Goal: Task Accomplishment & Management: Use online tool/utility

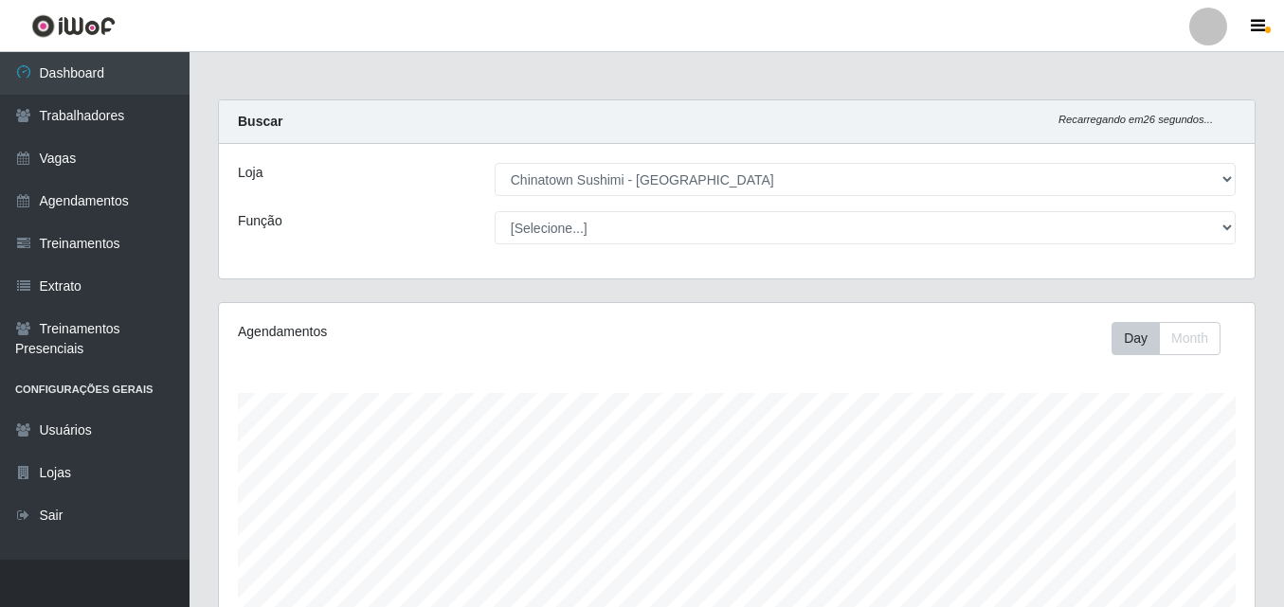
select select "357"
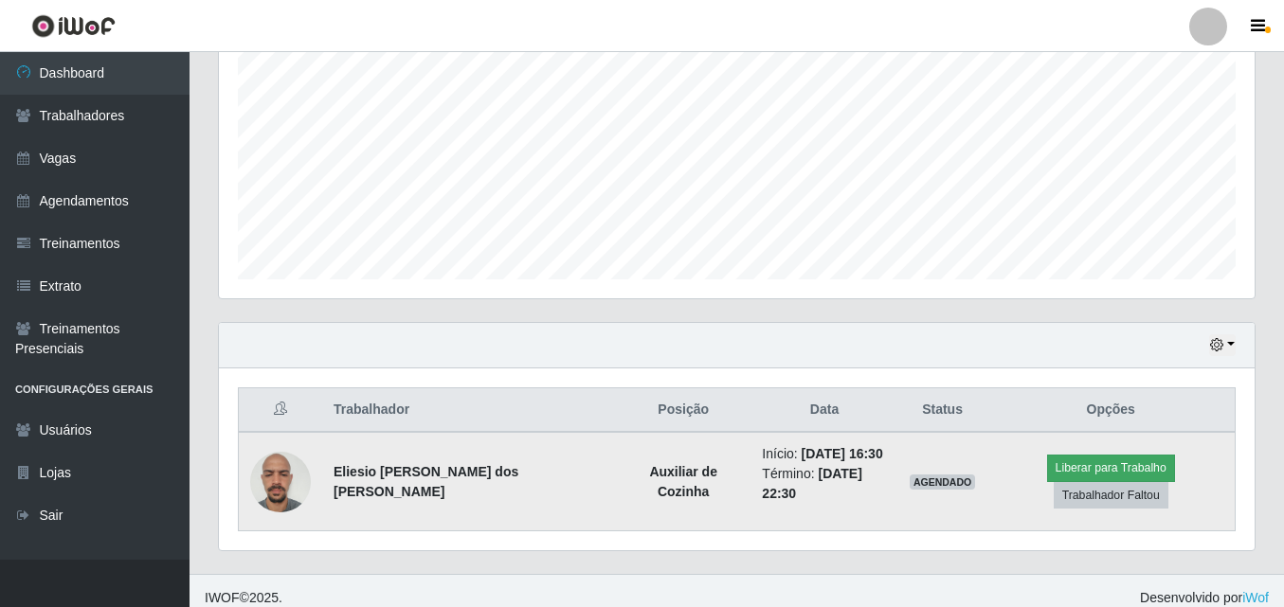
scroll to position [393, 1036]
click at [1047, 470] on button "Liberar para Trabalho" at bounding box center [1111, 468] width 128 height 27
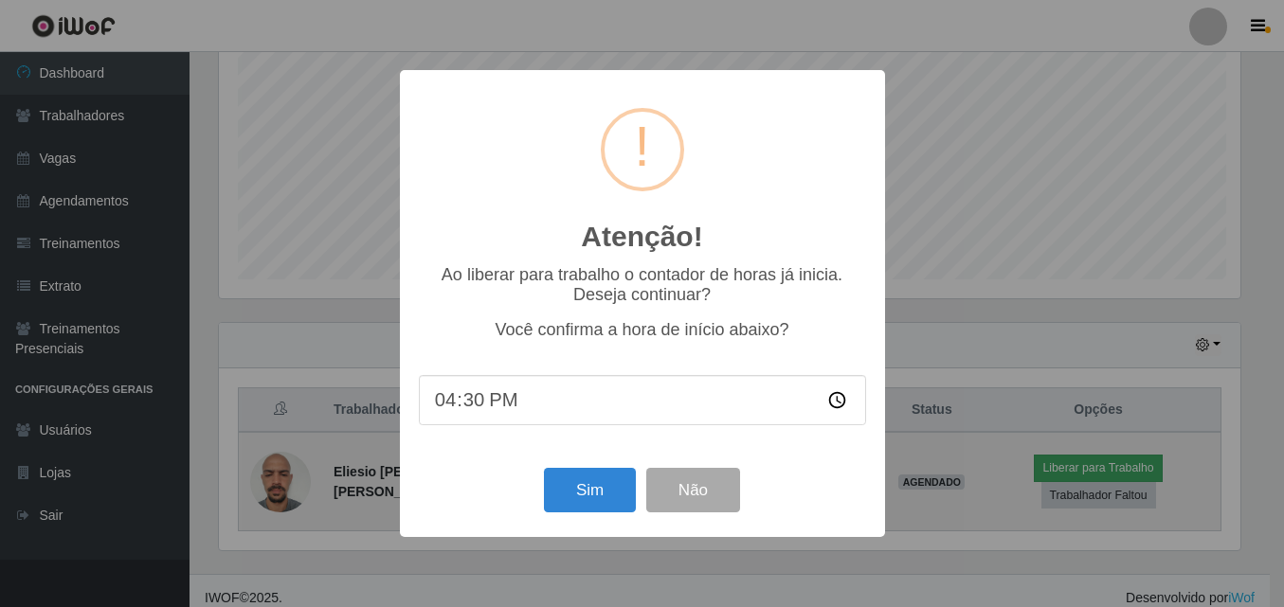
scroll to position [393, 1026]
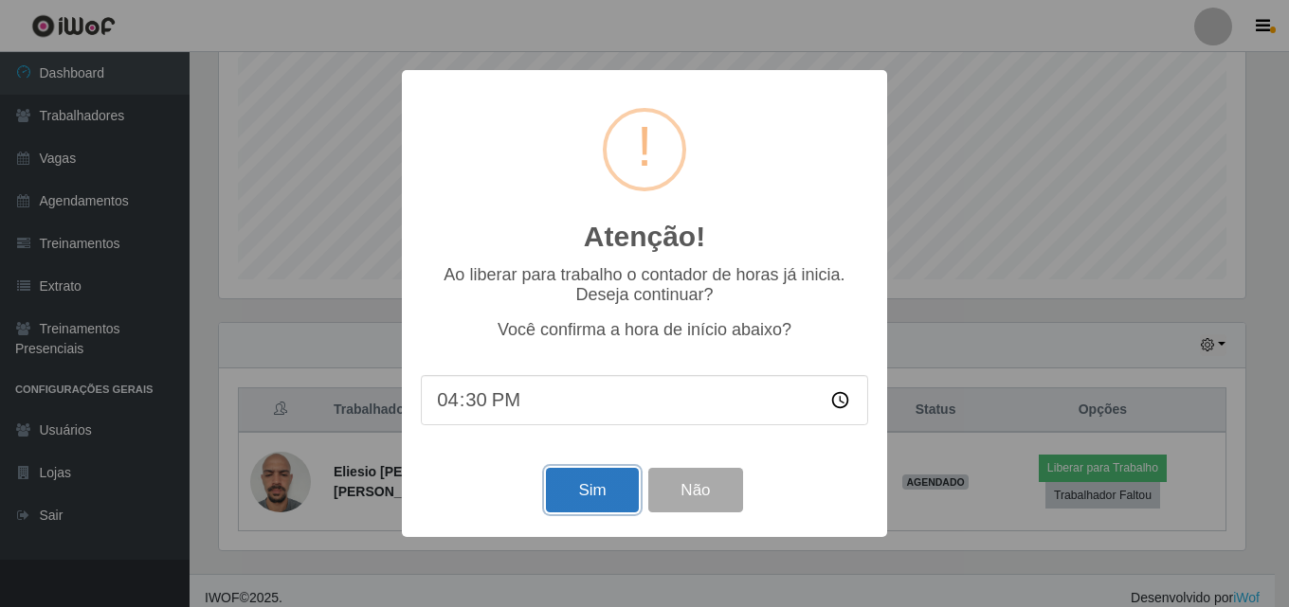
click at [573, 502] on button "Sim" at bounding box center [592, 490] width 92 height 45
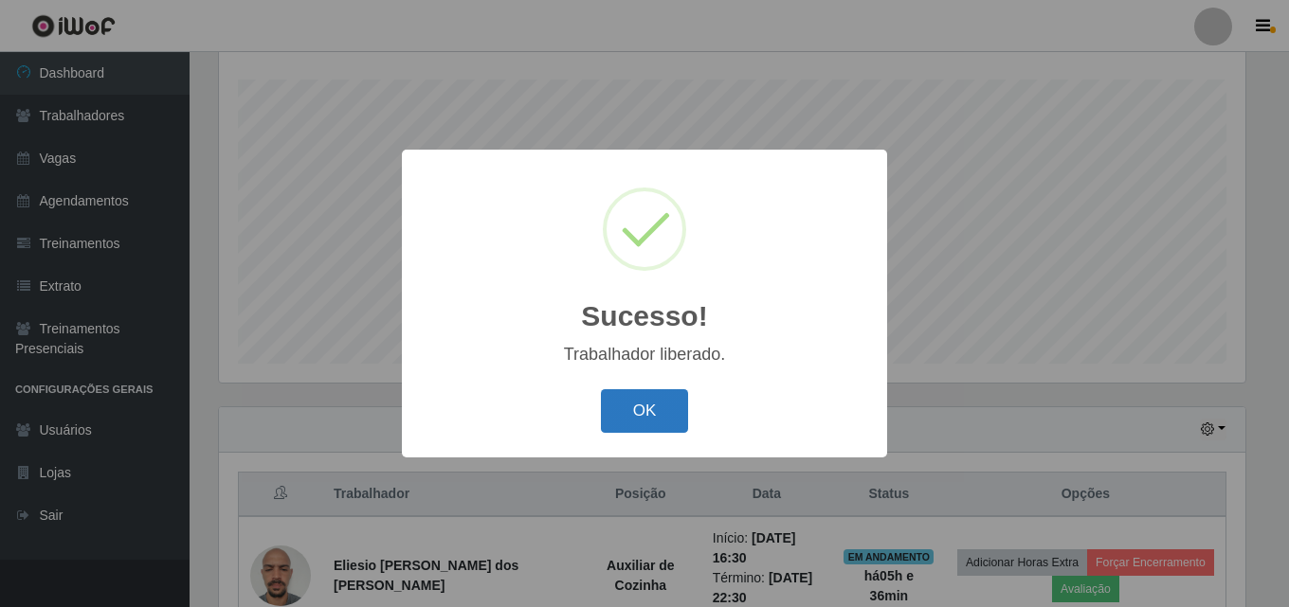
click at [647, 424] on button "OK" at bounding box center [645, 411] width 88 height 45
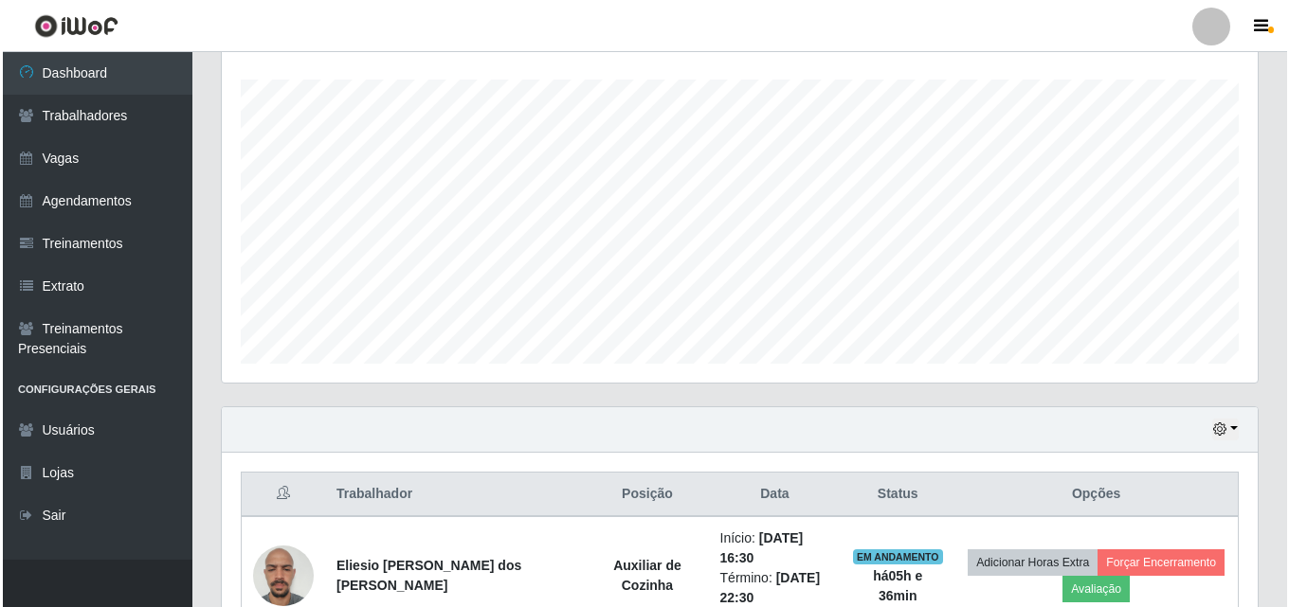
scroll to position [393, 1036]
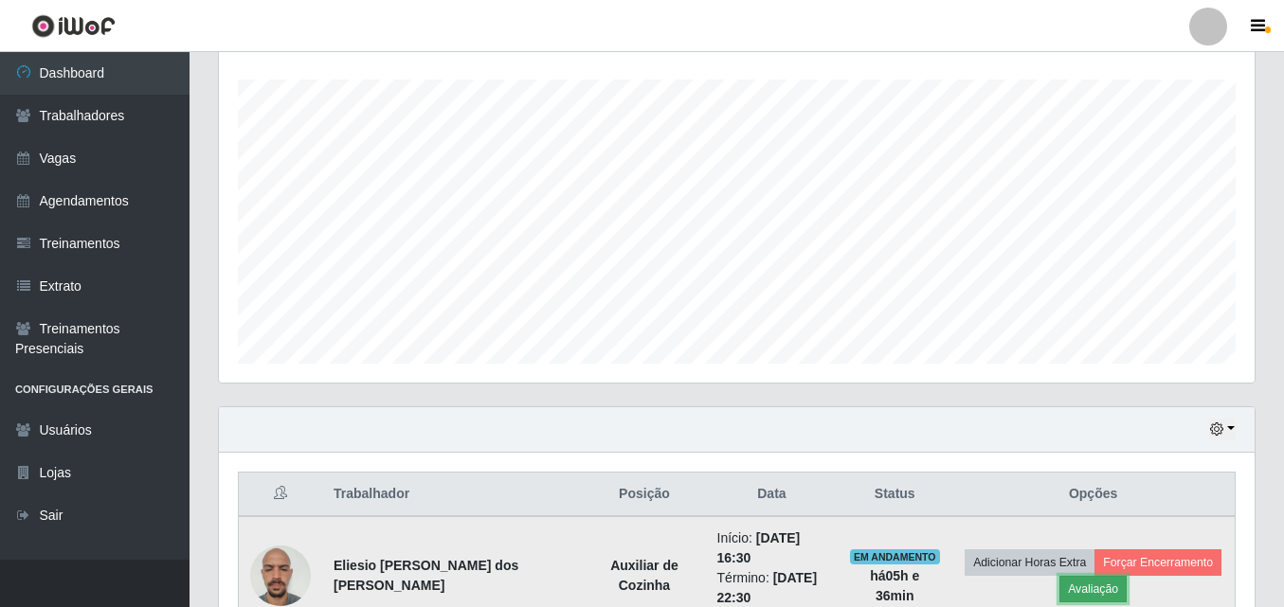
click at [1085, 592] on button "Avaliação" at bounding box center [1092, 589] width 67 height 27
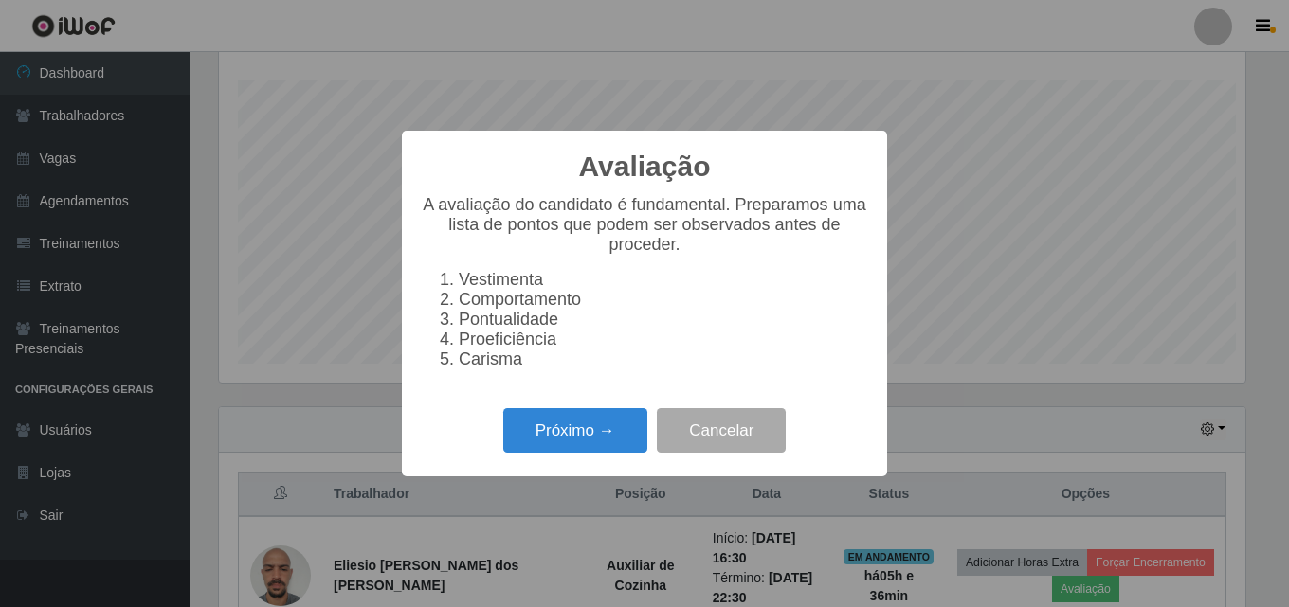
scroll to position [393, 1026]
click at [563, 452] on button "Próximo →" at bounding box center [575, 430] width 144 height 45
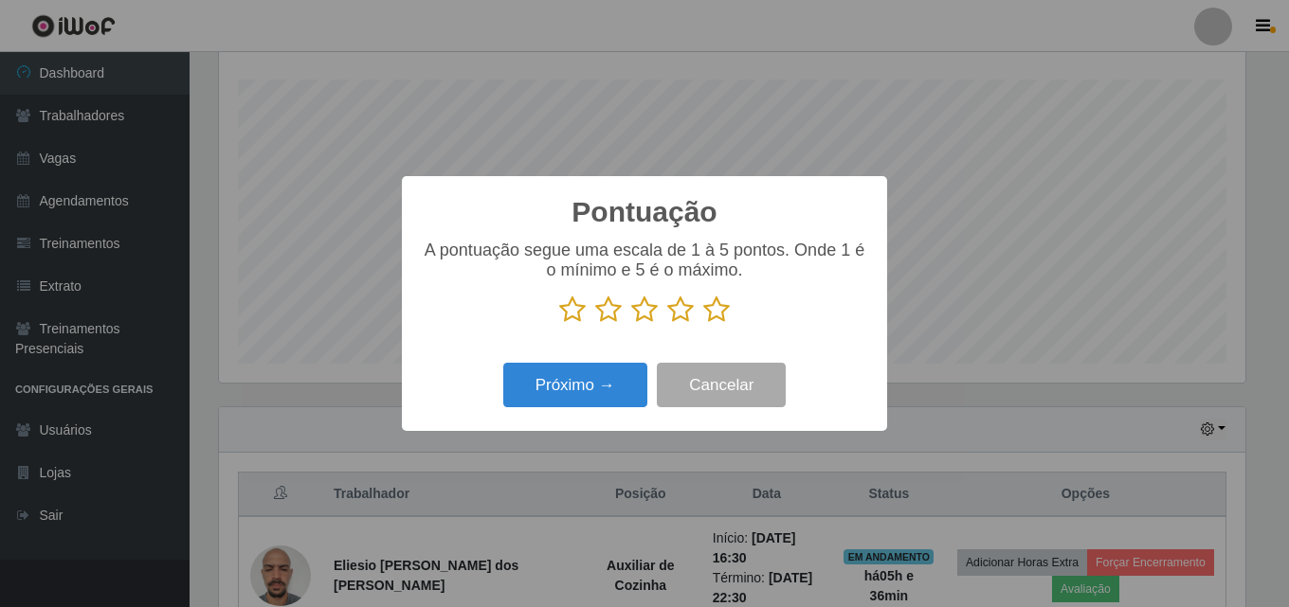
scroll to position [947063, 946430]
click at [577, 386] on button "Próximo →" at bounding box center [575, 385] width 144 height 45
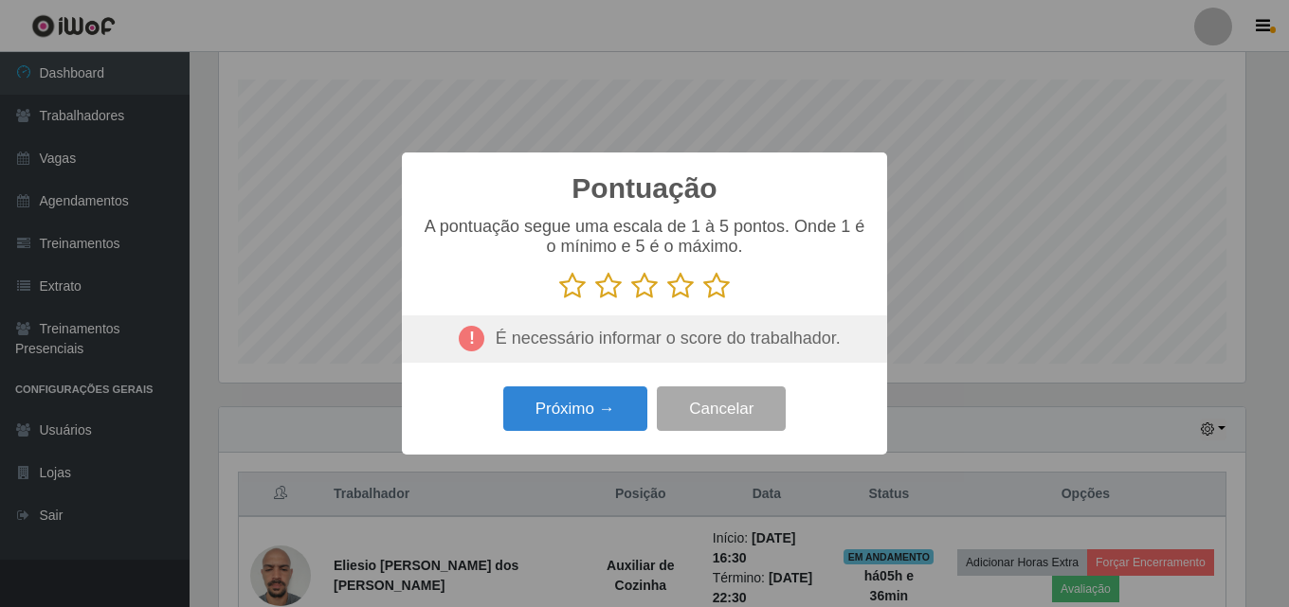
click at [574, 284] on icon at bounding box center [572, 286] width 27 height 28
click at [559, 300] on input "radio" at bounding box center [559, 300] width 0 height 0
click at [614, 284] on icon at bounding box center [608, 286] width 27 height 28
click at [595, 300] on input "radio" at bounding box center [595, 300] width 0 height 0
click at [649, 288] on icon at bounding box center [644, 286] width 27 height 28
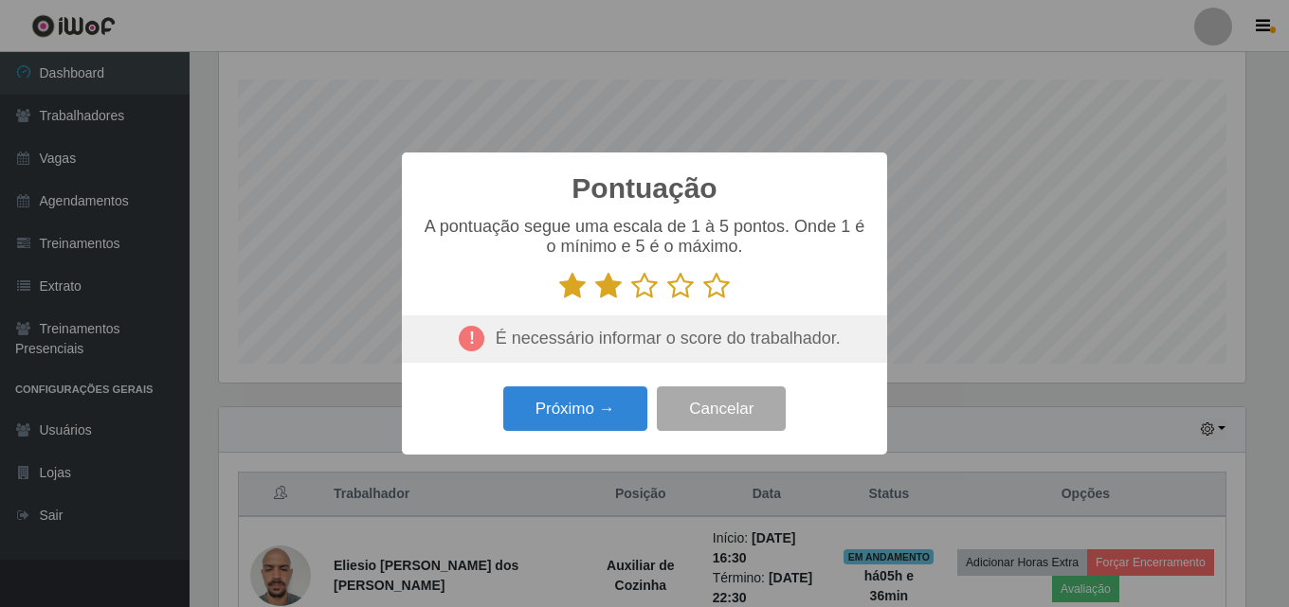
click at [631, 300] on input "radio" at bounding box center [631, 300] width 0 height 0
click at [674, 280] on icon at bounding box center [680, 286] width 27 height 28
click at [667, 300] on input "radio" at bounding box center [667, 300] width 0 height 0
click at [713, 282] on icon at bounding box center [716, 286] width 27 height 28
click at [703, 300] on input "radio" at bounding box center [703, 300] width 0 height 0
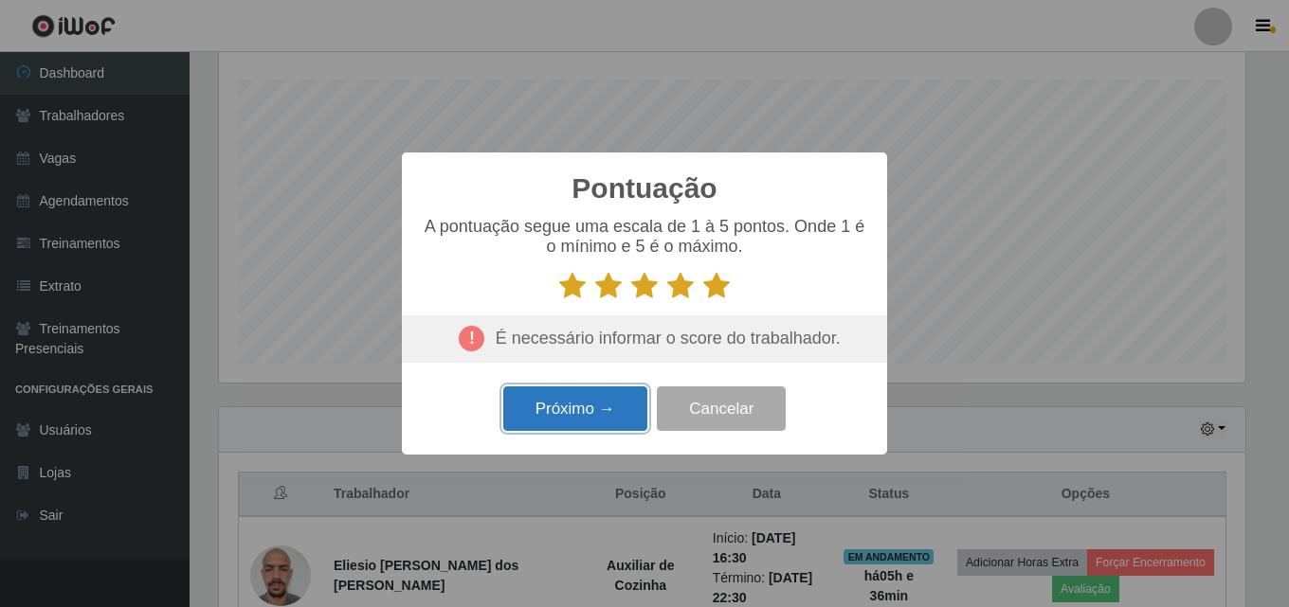
click at [582, 409] on button "Próximo →" at bounding box center [575, 409] width 144 height 45
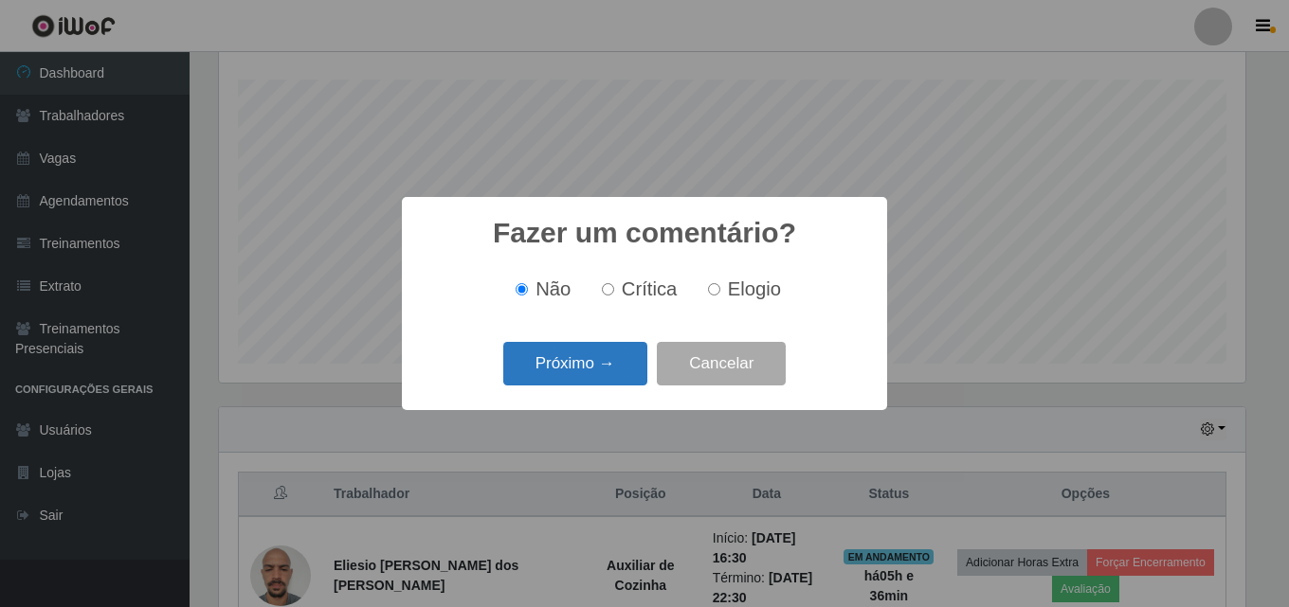
click at [551, 352] on button "Próximo →" at bounding box center [575, 364] width 144 height 45
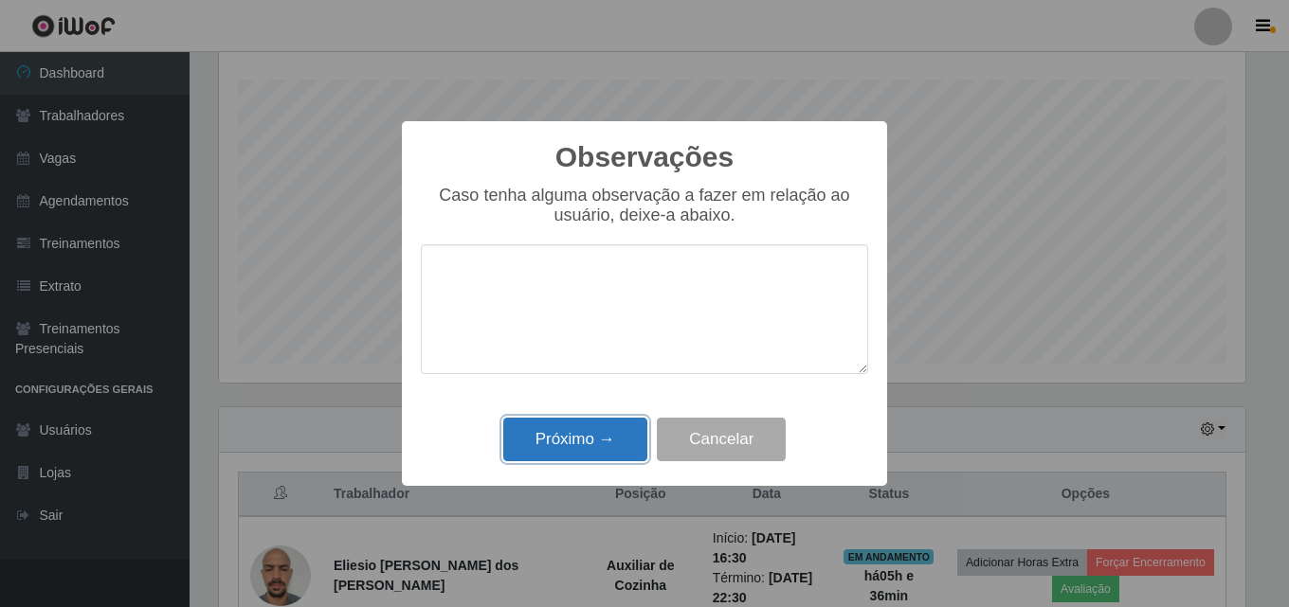
click at [582, 437] on button "Próximo →" at bounding box center [575, 440] width 144 height 45
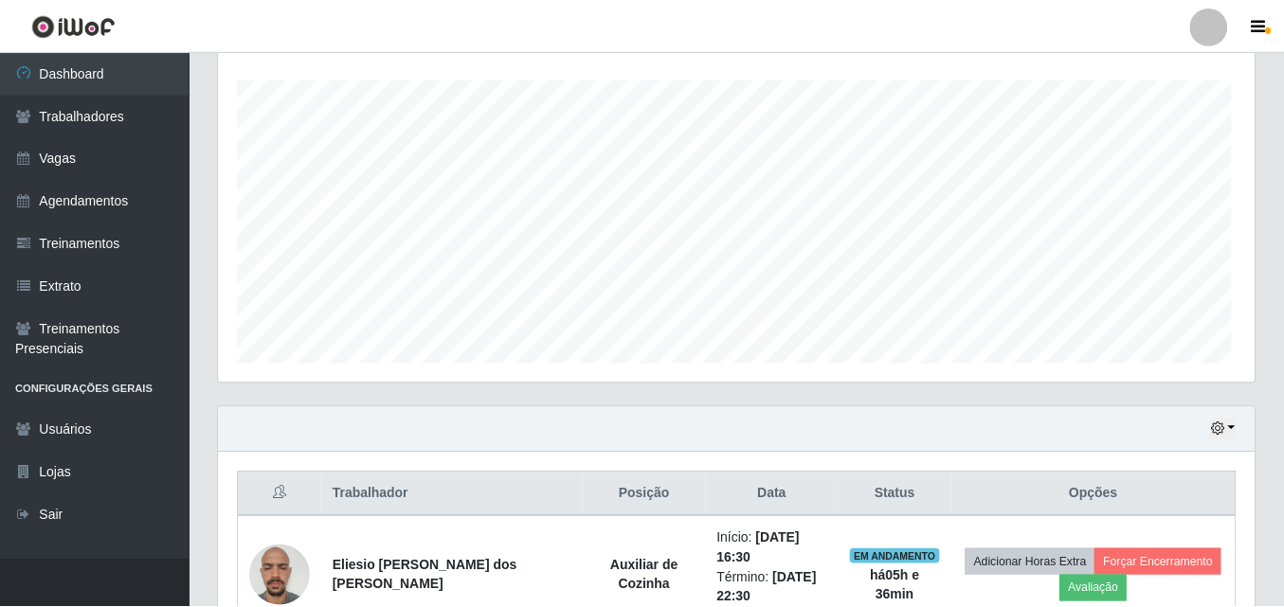
scroll to position [393, 1036]
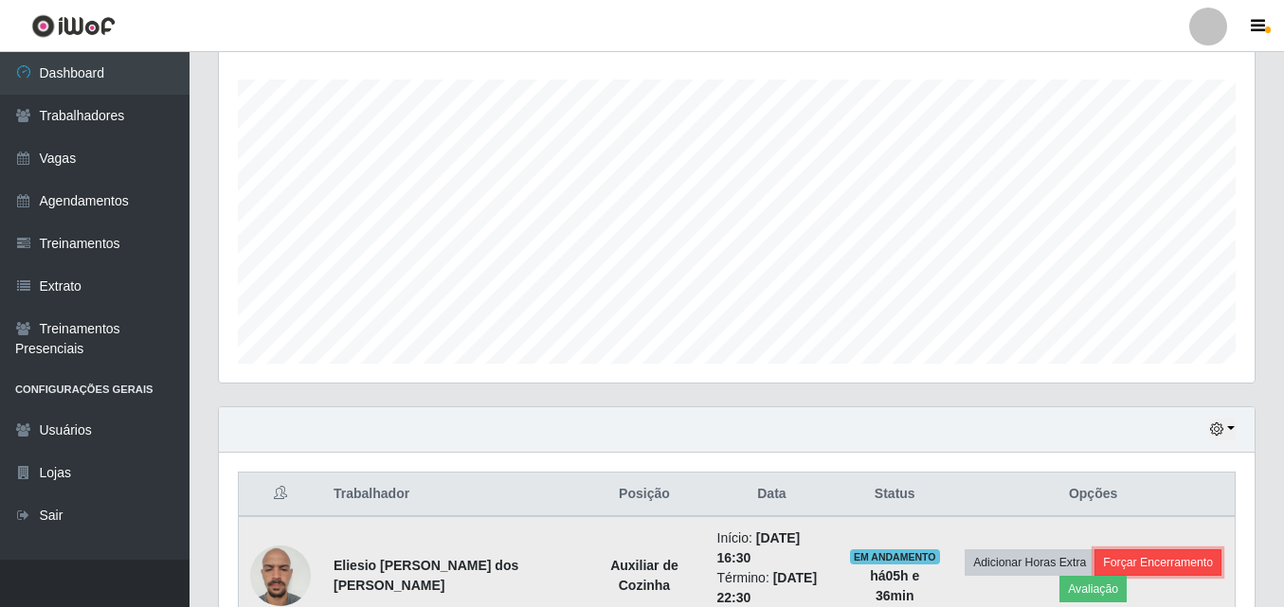
click at [1125, 557] on button "Forçar Encerramento" at bounding box center [1157, 563] width 127 height 27
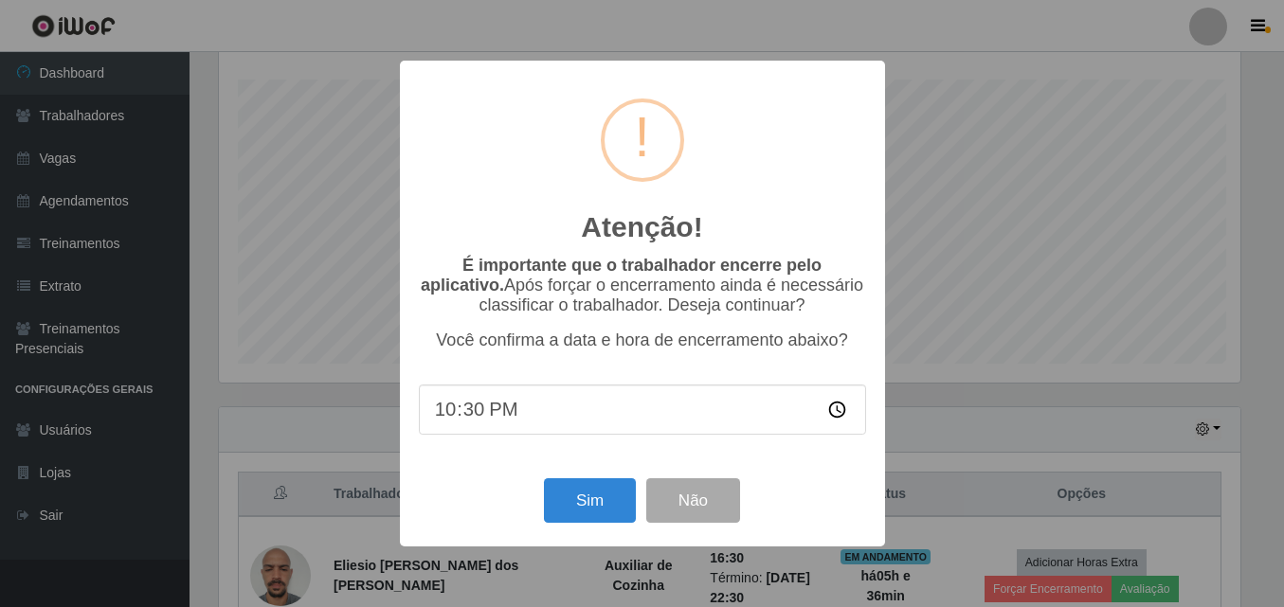
scroll to position [393, 1026]
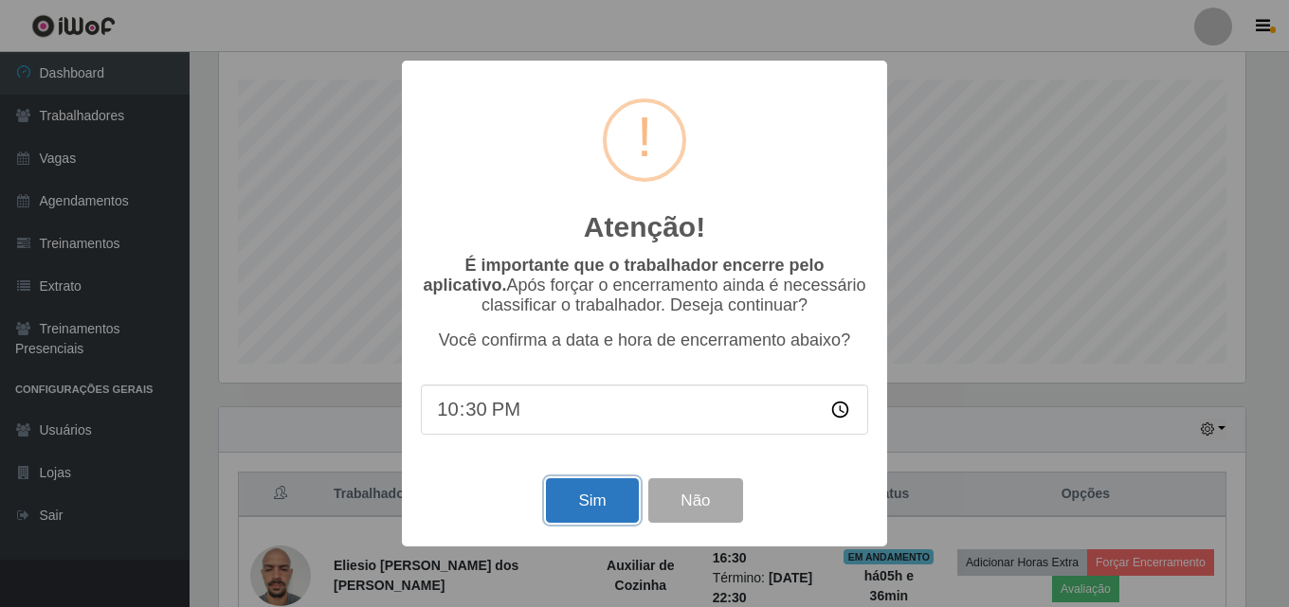
click at [593, 506] on button "Sim" at bounding box center [592, 500] width 92 height 45
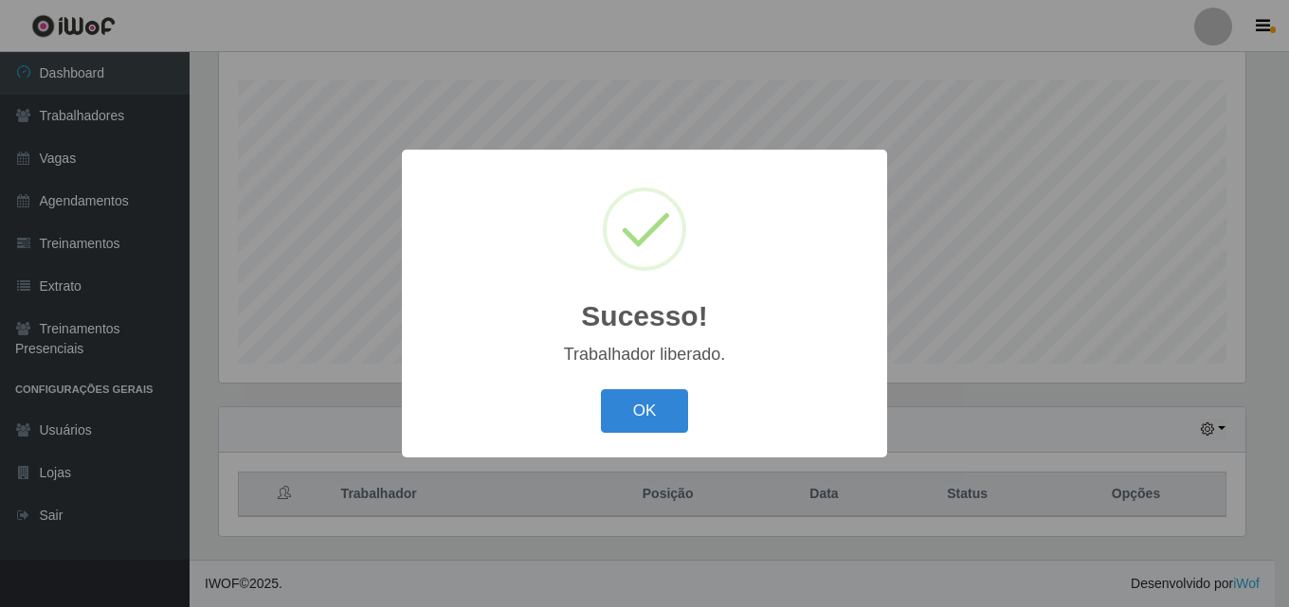
click at [646, 417] on button "OK" at bounding box center [645, 411] width 88 height 45
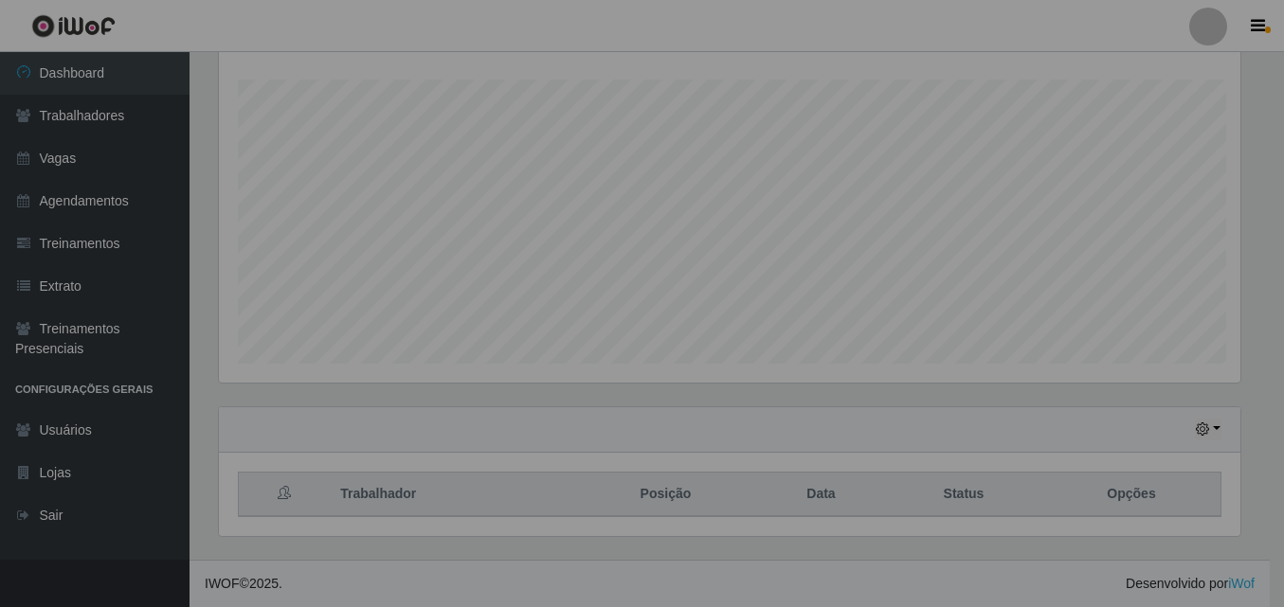
scroll to position [393, 1036]
